Goal: Transaction & Acquisition: Purchase product/service

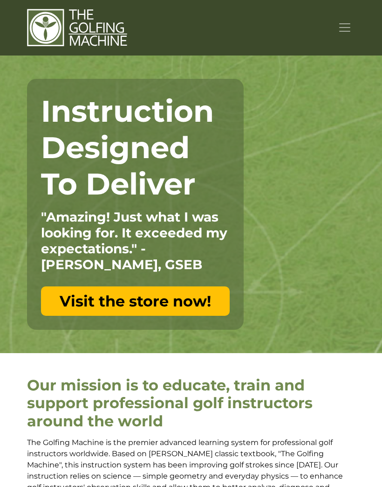
click at [347, 29] on span "Toggle navigation" at bounding box center [345, 28] width 14 height 14
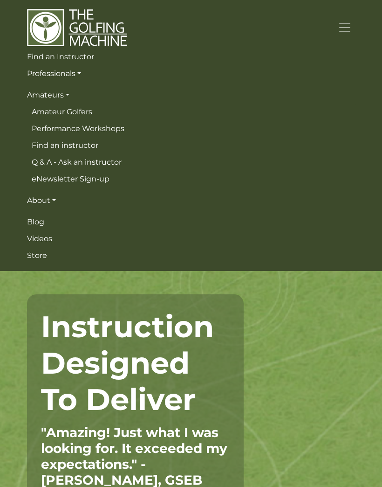
click at [53, 98] on link "Amateurs" at bounding box center [191, 95] width 329 height 17
click at [63, 90] on link "Amateurs" at bounding box center [191, 95] width 329 height 17
click at [40, 294] on div "Instruction Designed To Deliver "Amazing! Just what I was looking for. It excee…" at bounding box center [135, 419] width 217 height 251
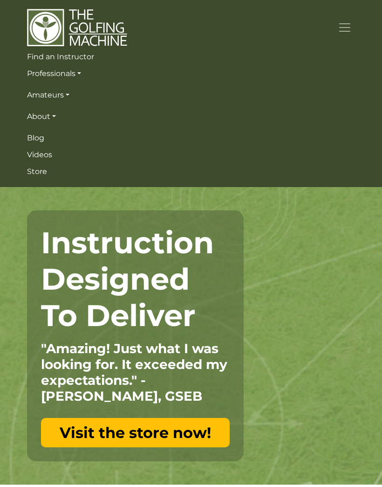
click at [42, 168] on span "Store" at bounding box center [37, 171] width 20 height 9
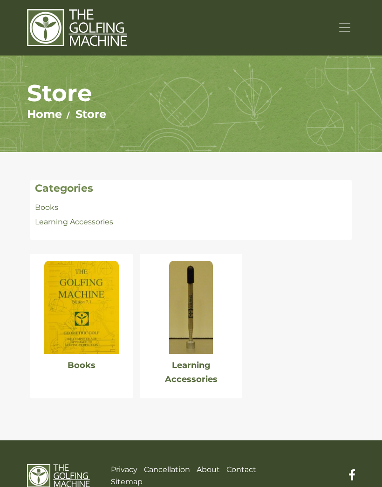
click at [81, 314] on img at bounding box center [81, 307] width 75 height 93
